Goal: Task Accomplishment & Management: Manage account settings

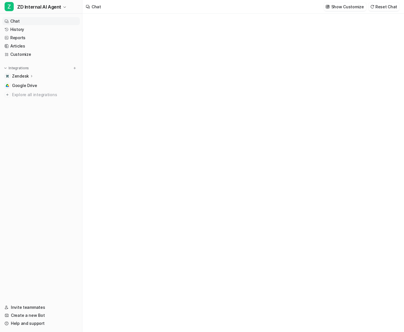
type textarea "**********"
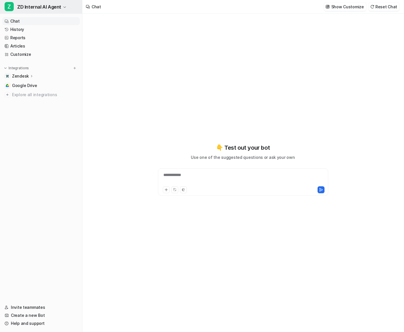
click at [56, 7] on span "ZD Internal AI Agent" at bounding box center [39, 7] width 44 height 8
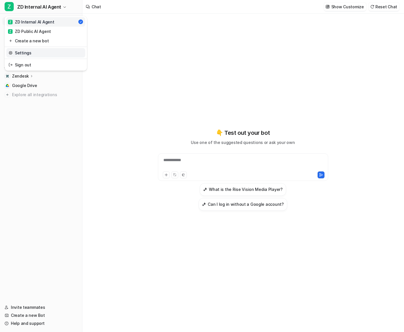
click at [39, 49] on link "Settings" at bounding box center [45, 52] width 79 height 9
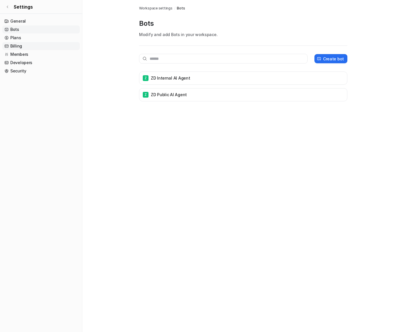
click at [18, 45] on link "Billing" at bounding box center [41, 46] width 78 height 8
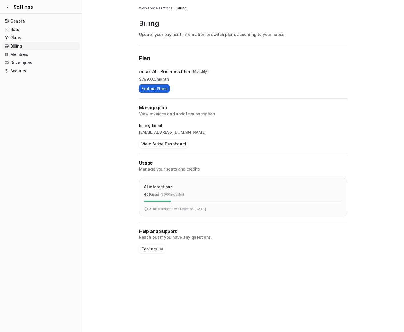
click at [156, 89] on button "Explore Plans" at bounding box center [154, 88] width 31 height 8
click at [163, 146] on button "View Stripe Dashboard" at bounding box center [163, 144] width 49 height 8
